Goal: Find specific page/section: Find specific page/section

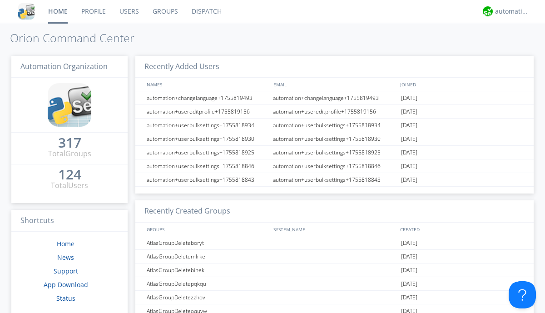
click at [164, 11] on link "Groups" at bounding box center [165, 11] width 39 height 23
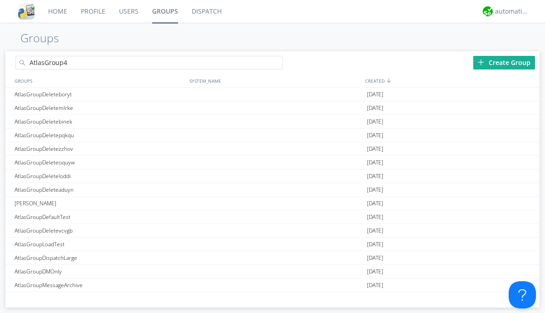
type input "AtlasGroup4"
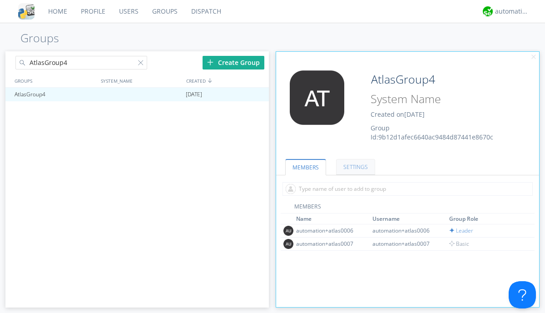
click at [354, 167] on link "SETTINGS" at bounding box center [355, 167] width 39 height 16
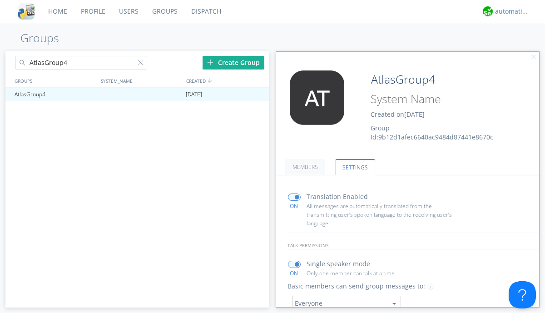
click at [509, 11] on div "automation+atlas" at bounding box center [512, 11] width 34 height 9
